Goal: Task Accomplishment & Management: Complete application form

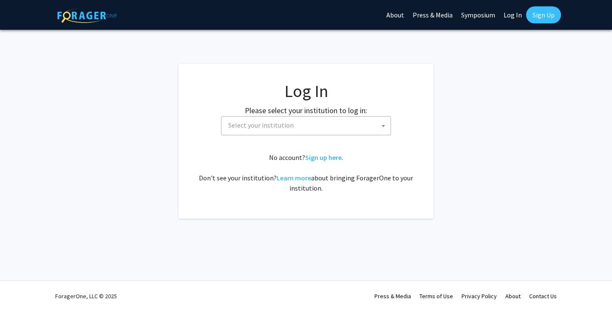
select select
click at [359, 137] on fg-card-body "Log In Please select your institution to log in: [GEOGRAPHIC_DATA] [GEOGRAPHIC_…" at bounding box center [306, 141] width 221 height 121
click at [361, 133] on span "Select your institution" at bounding box center [308, 124] width 166 height 17
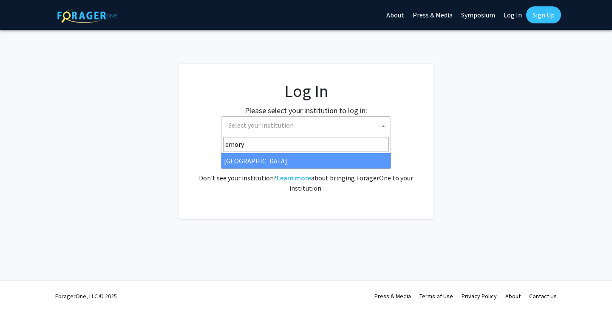
type input "emory"
select select "12"
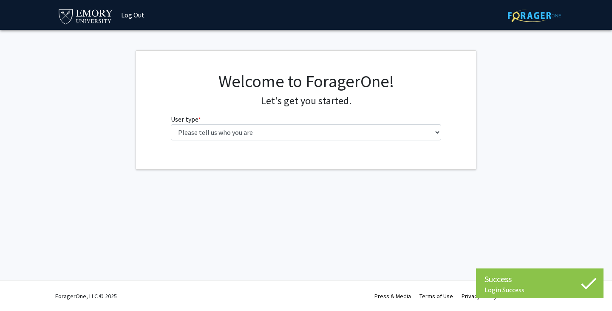
click at [213, 141] on div "Welcome to ForagerOne! Let's get you started. User type * required Please tell …" at bounding box center [307, 109] width 284 height 76
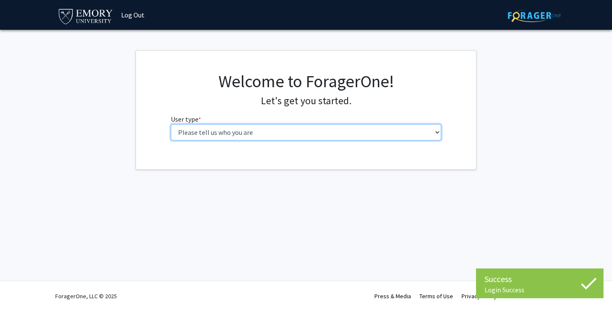
click at [219, 137] on select "Please tell us who you are Undergraduate Student Master's Student Doctoral Cand…" at bounding box center [306, 132] width 271 height 16
select select "1: undergrad"
click at [171, 124] on select "Please tell us who you are Undergraduate Student Master's Student Doctoral Cand…" at bounding box center [306, 132] width 271 height 16
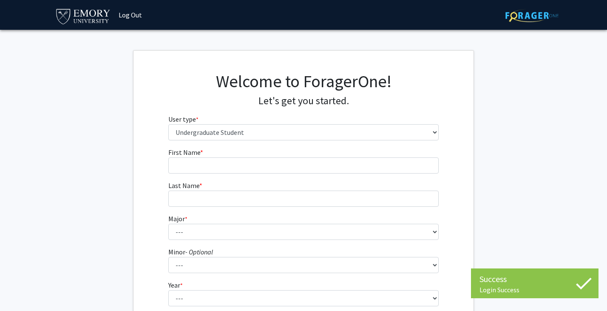
click at [242, 175] on form "First Name * required Last Name * required Major * required --- Accounting Afri…" at bounding box center [303, 250] width 271 height 207
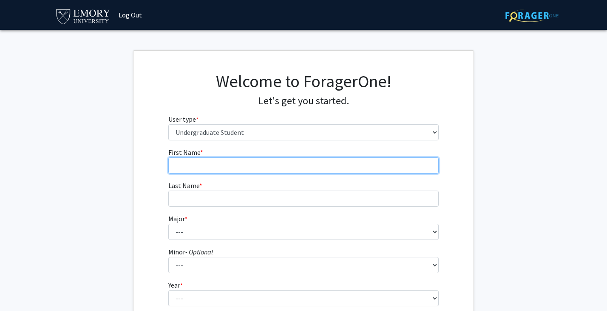
click at [249, 171] on input "First Name * required" at bounding box center [303, 165] width 271 height 16
type input "[PERSON_NAME]"
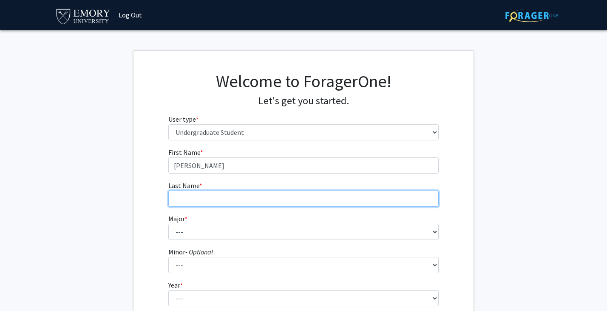
type input "[PERSON_NAME]"
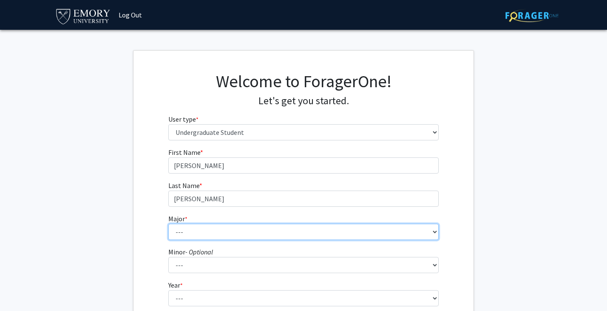
click at [198, 233] on select "--- Accounting African American Studies African Studies American Studies Analyt…" at bounding box center [303, 232] width 271 height 16
select select "25: 986"
click at [168, 224] on select "--- Accounting African American Studies African Studies American Studies Analyt…" at bounding box center [303, 232] width 271 height 16
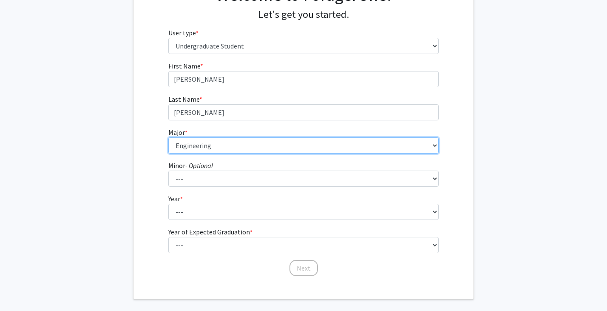
scroll to position [88, 0]
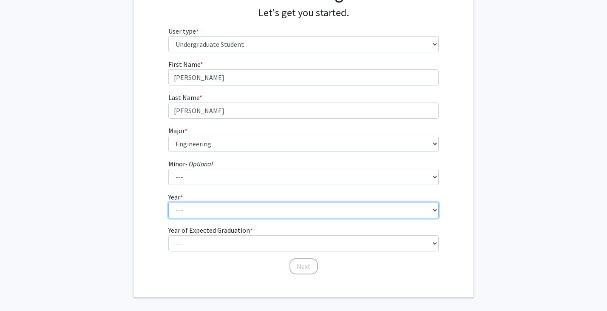
click at [196, 203] on select "--- First-year Sophomore Junior Senior Postbaccalaureate Certificate" at bounding box center [303, 210] width 271 height 16
select select "1: first-year"
click at [168, 202] on select "--- First-year Sophomore Junior Senior Postbaccalaureate Certificate" at bounding box center [303, 210] width 271 height 16
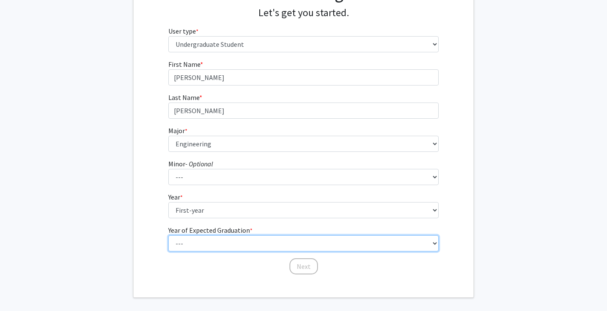
click at [200, 236] on select "--- 2025 2026 2027 2028 2029 2030 2031 2032 2033 2034" at bounding box center [303, 243] width 271 height 16
select select "5: 2029"
click at [168, 235] on select "--- 2025 2026 2027 2028 2029 2030 2031 2032 2033 2034" at bounding box center [303, 243] width 271 height 16
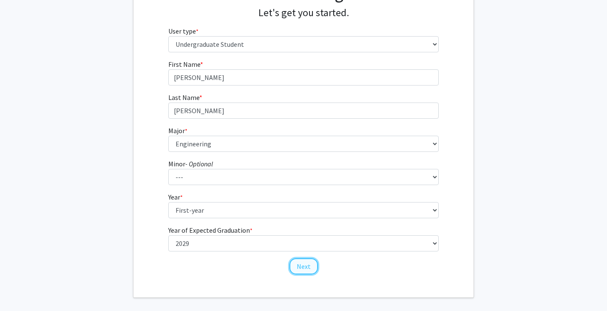
click at [303, 270] on button "Next" at bounding box center [304, 266] width 28 height 16
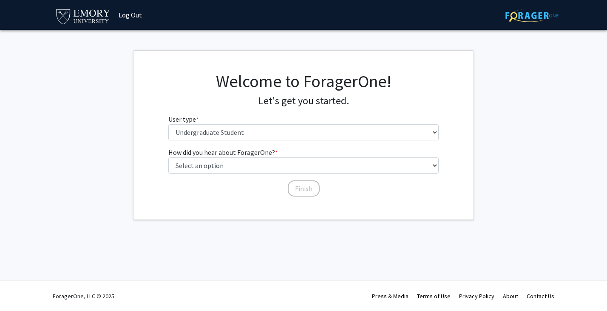
scroll to position [0, 0]
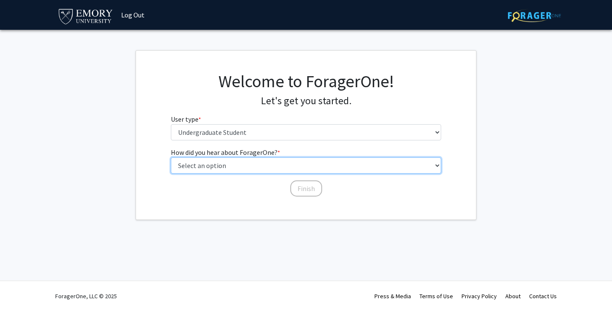
click at [232, 159] on select "Select an option Peer/student recommendation Faculty/staff recommendation Unive…" at bounding box center [306, 165] width 271 height 16
select select "2: faculty_recommendation"
click at [171, 157] on select "Select an option Peer/student recommendation Faculty/staff recommendation Unive…" at bounding box center [306, 165] width 271 height 16
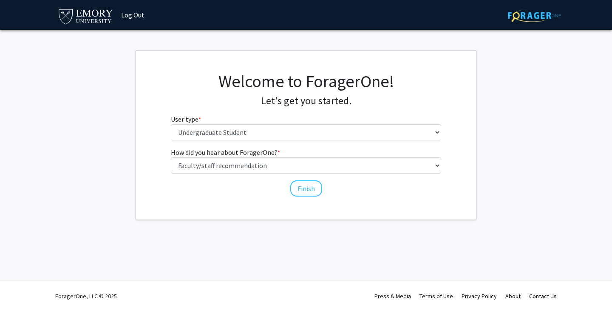
click at [327, 187] on div "Finish" at bounding box center [306, 184] width 271 height 9
click at [314, 187] on button "Finish" at bounding box center [306, 188] width 32 height 16
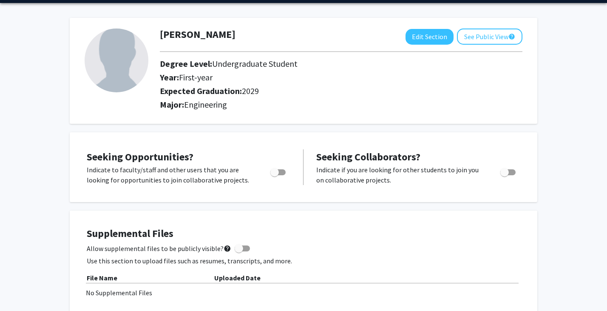
scroll to position [28, 0]
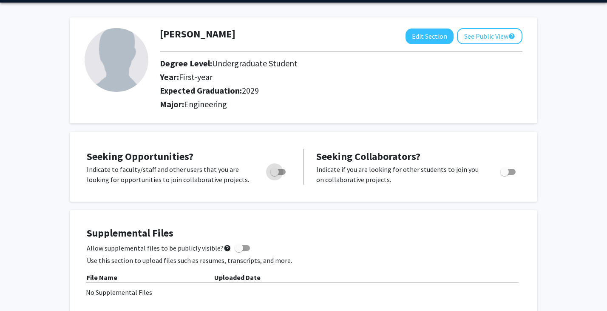
click at [273, 169] on span "Toggle" at bounding box center [274, 172] width 9 height 9
click at [274, 175] on input "Are you actively seeking opportunities?" at bounding box center [274, 175] width 0 height 0
checkbox input "true"
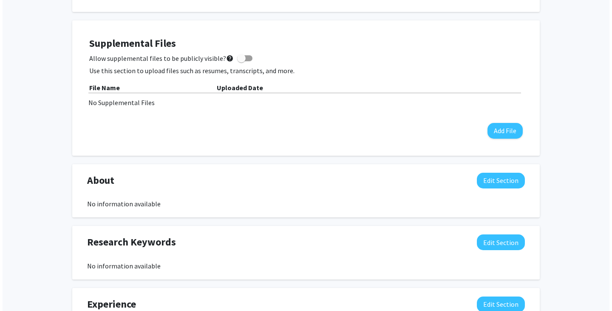
scroll to position [219, 0]
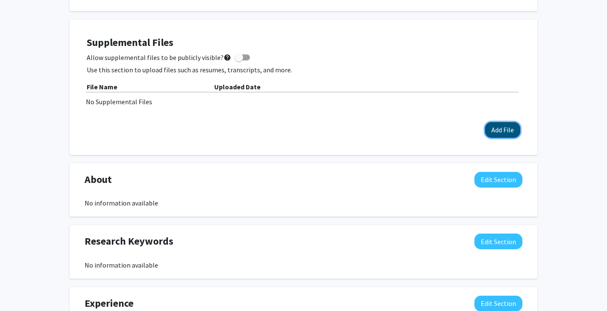
click at [509, 129] on button "Add File" at bounding box center [502, 130] width 35 height 16
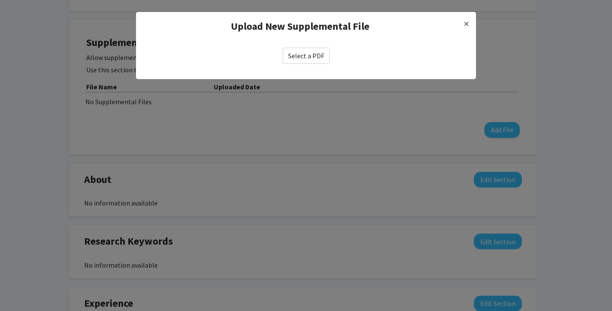
click at [296, 65] on div "Select a PDF" at bounding box center [306, 56] width 340 height 30
click at [302, 57] on label "Select a PDF" at bounding box center [306, 56] width 47 height 16
click at [0, 0] on input "Select a PDF" at bounding box center [0, 0] width 0 height 0
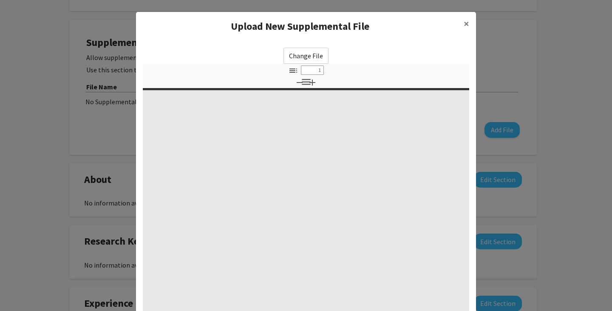
select select "custom"
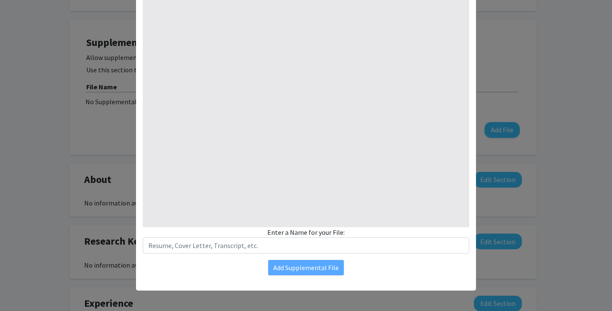
type input "0"
select select "custom"
type input "1"
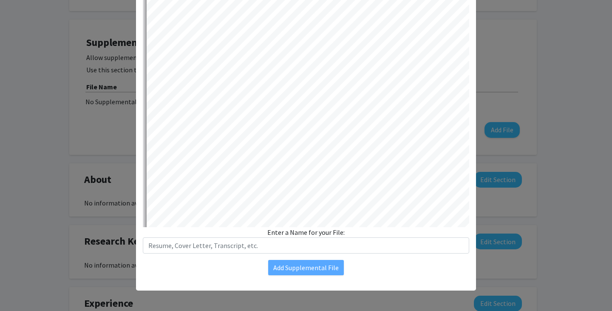
select select "auto"
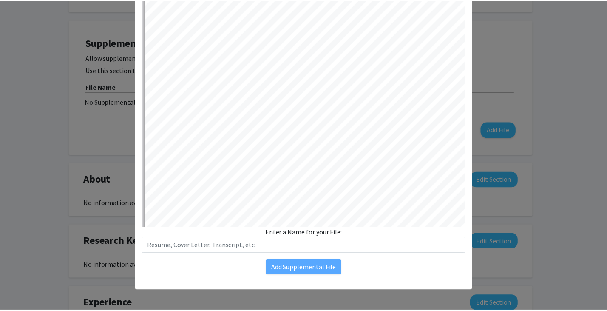
scroll to position [0, 0]
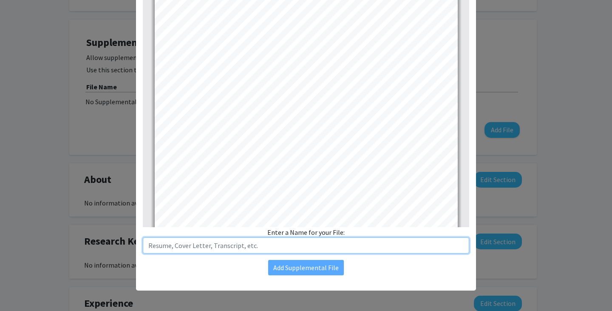
click at [307, 239] on input "text" at bounding box center [306, 245] width 327 height 16
type input "Resume"
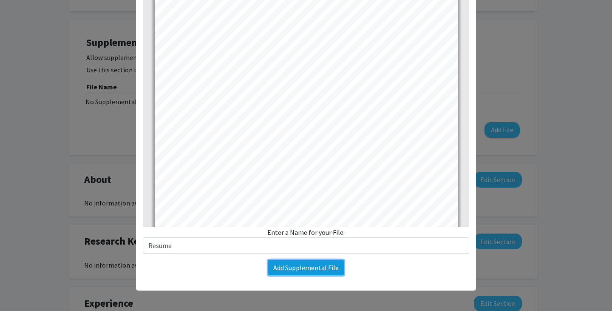
click at [322, 266] on button "Add Supplemental File" at bounding box center [306, 267] width 76 height 15
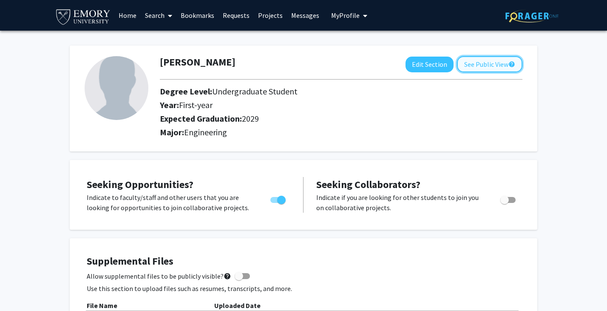
click at [472, 61] on button "See Public View help" at bounding box center [489, 64] width 65 height 16
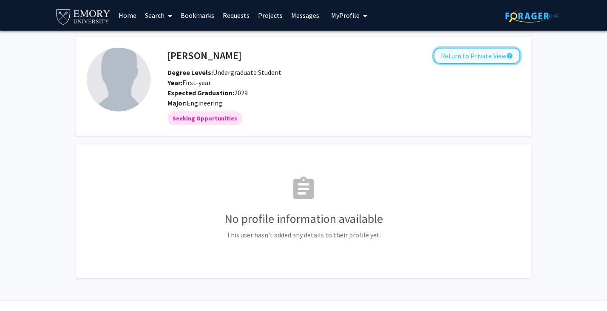
click at [464, 58] on button "Return to Private View help" at bounding box center [477, 56] width 87 height 16
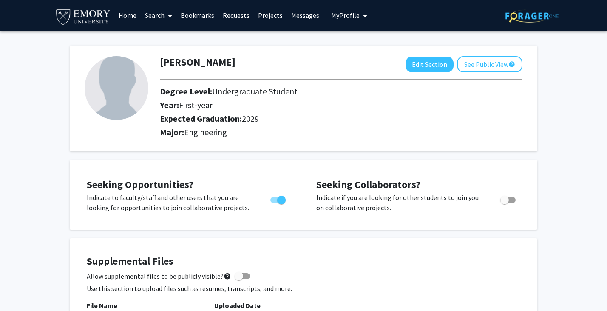
click at [137, 18] on link "Home" at bounding box center [127, 15] width 26 height 30
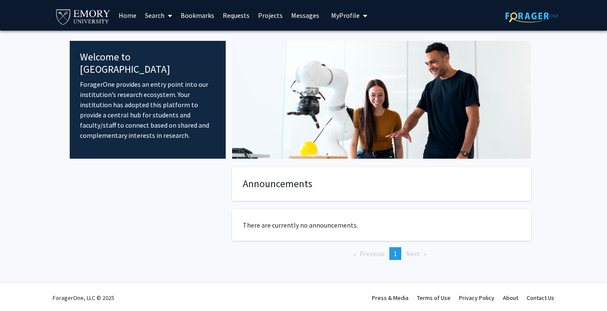
scroll to position [1, 0]
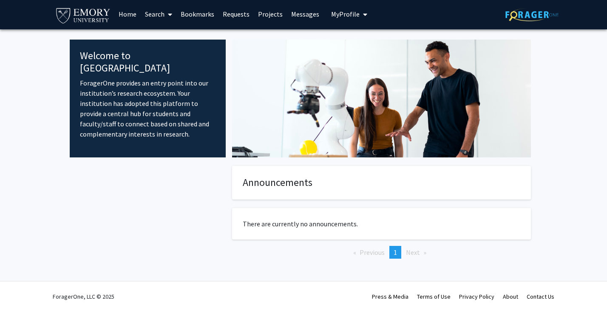
click at [160, 11] on link "Search" at bounding box center [159, 14] width 36 height 30
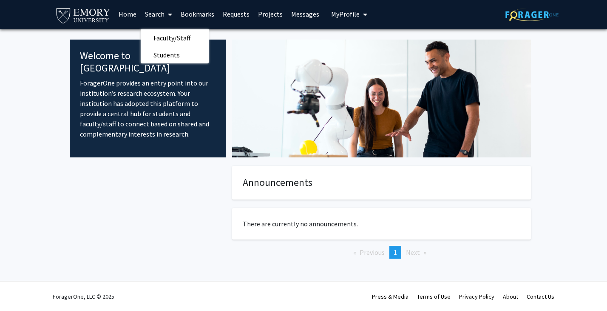
click at [186, 15] on link "Bookmarks" at bounding box center [197, 14] width 42 height 30
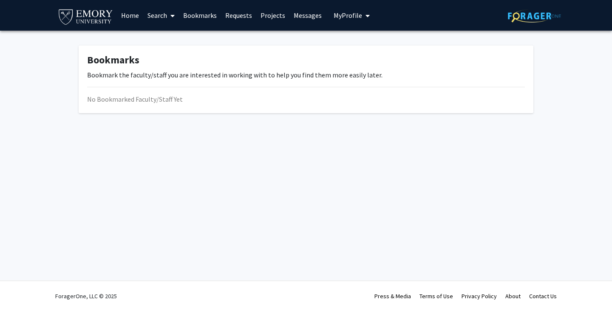
click at [240, 18] on link "Requests" at bounding box center [238, 15] width 35 height 30
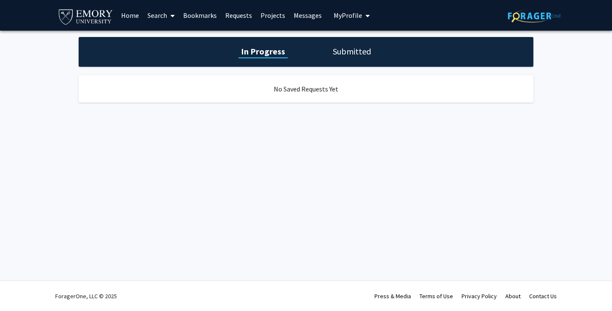
click at [273, 14] on link "Projects" at bounding box center [272, 15] width 33 height 30
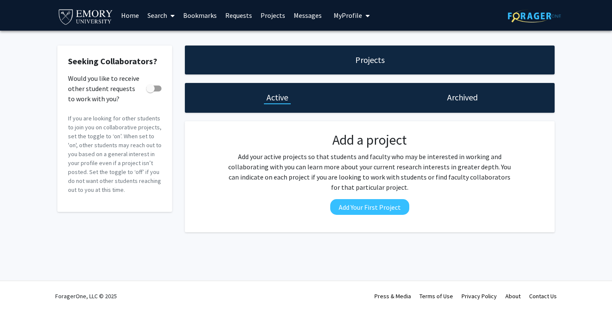
click at [456, 102] on h1 "Archived" at bounding box center [462, 97] width 31 height 12
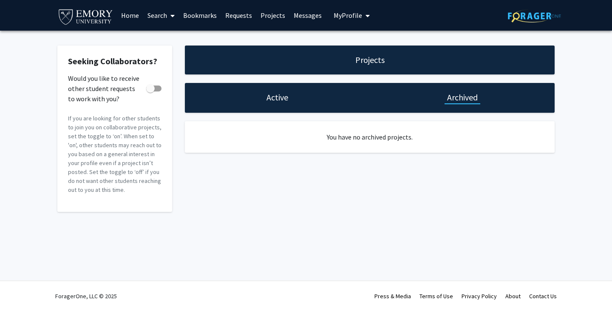
click at [309, 18] on link "Messages" at bounding box center [308, 15] width 37 height 30
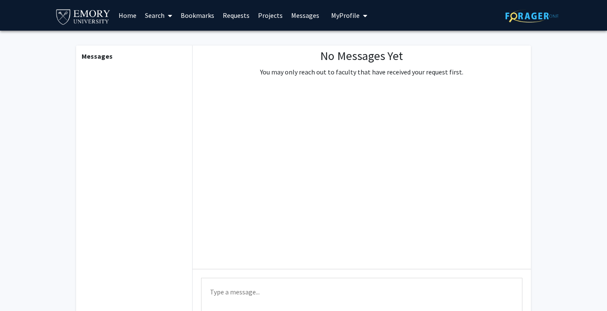
click at [336, 20] on button "My Profile" at bounding box center [349, 15] width 41 height 31
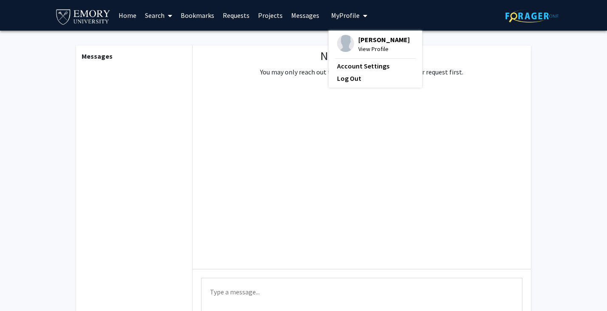
click at [267, 14] on link "Projects" at bounding box center [270, 15] width 33 height 30
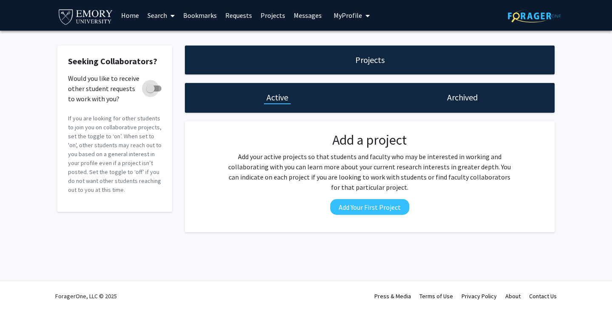
click at [151, 88] on span at bounding box center [150, 88] width 9 height 9
click at [151, 91] on input "Would you like to receive other student requests to work with you?" at bounding box center [150, 91] width 0 height 0
checkbox input "true"
click at [239, 13] on link "Requests" at bounding box center [238, 15] width 35 height 30
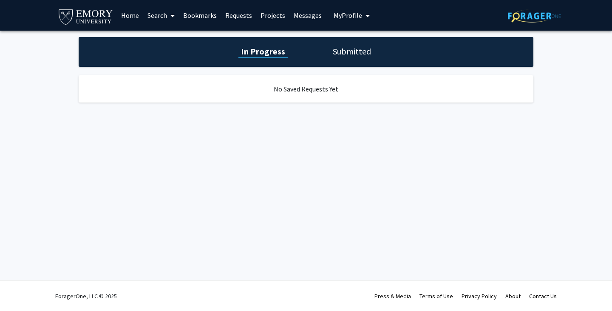
click at [197, 17] on link "Bookmarks" at bounding box center [200, 15] width 42 height 30
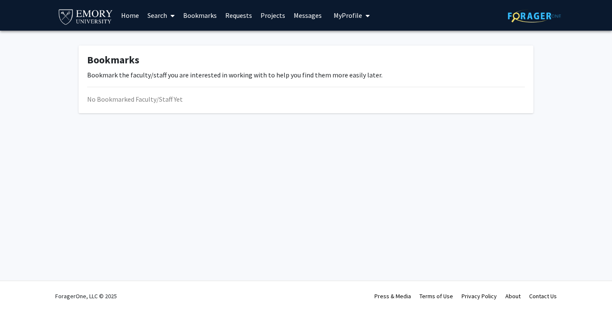
click at [152, 14] on link "Search" at bounding box center [161, 15] width 36 height 30
click at [171, 49] on span "Students" at bounding box center [169, 56] width 52 height 17
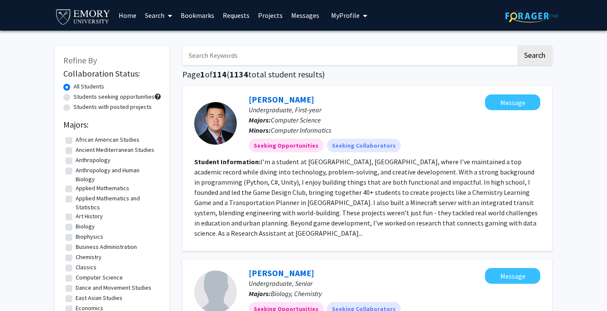
click at [108, 15] on img at bounding box center [83, 16] width 57 height 19
